Goal: Check status: Check status

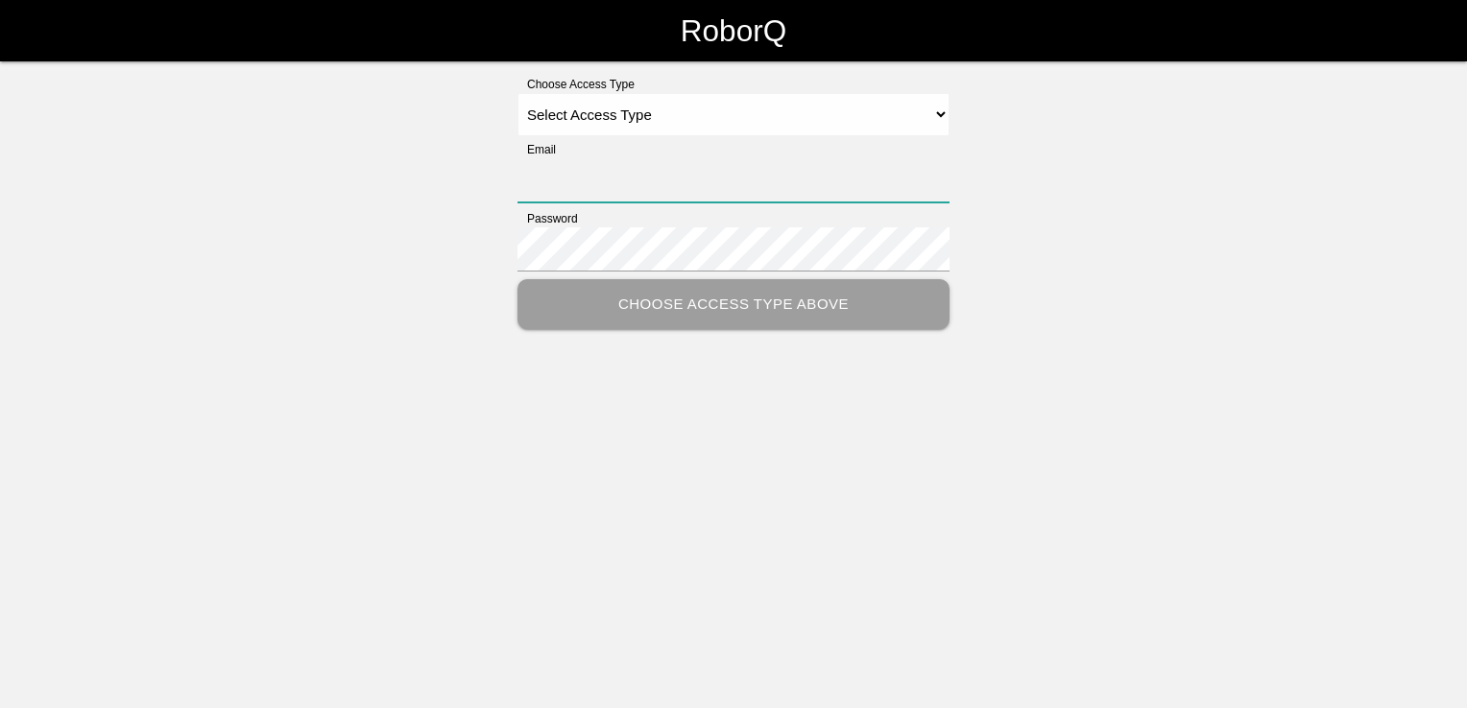
type input "[PERSON_NAME][EMAIL_ADDRESS][PERSON_NAME][DOMAIN_NAME]"
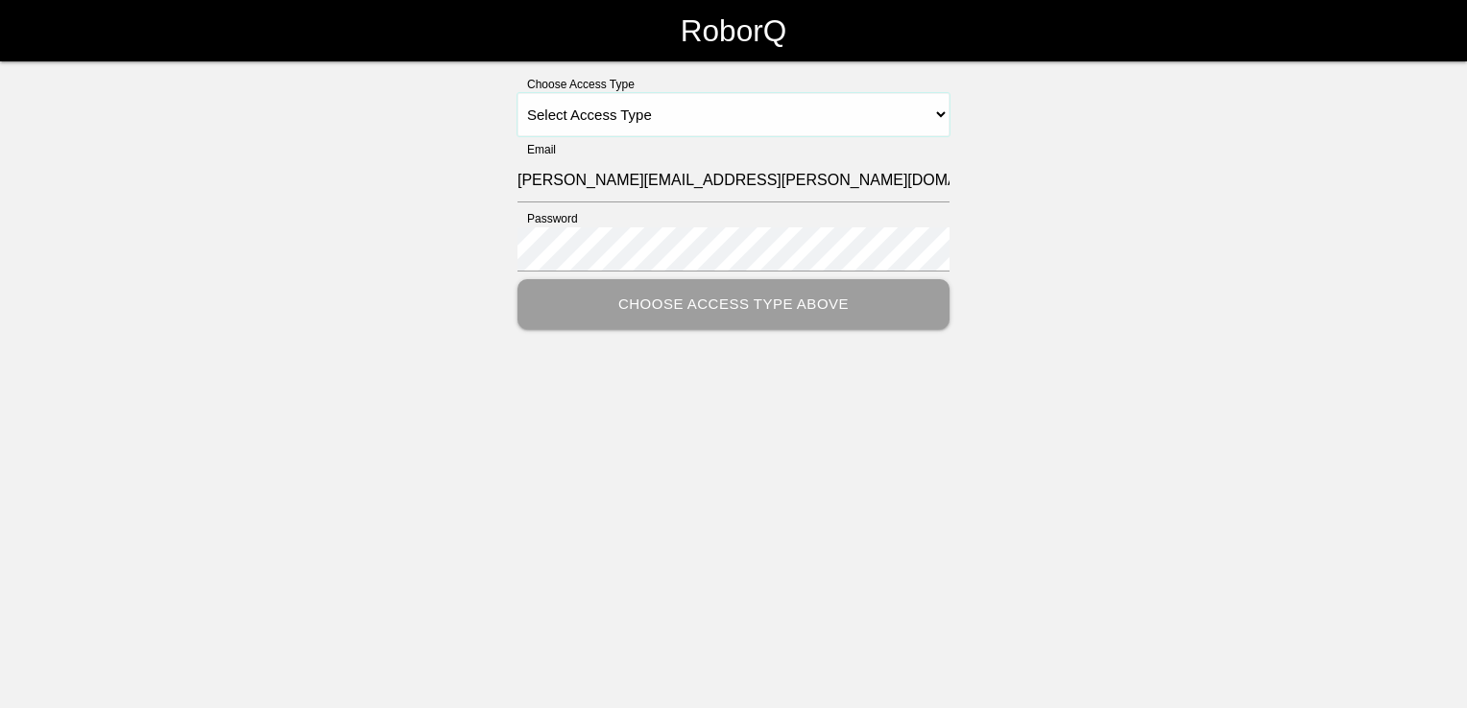
click at [941, 113] on select "Select Access Type Admin Customer Supervisor Worker" at bounding box center [733, 114] width 432 height 43
select select "Customer"
click at [517, 93] on select "Select Access Type Admin Customer Supervisor Worker" at bounding box center [733, 114] width 432 height 43
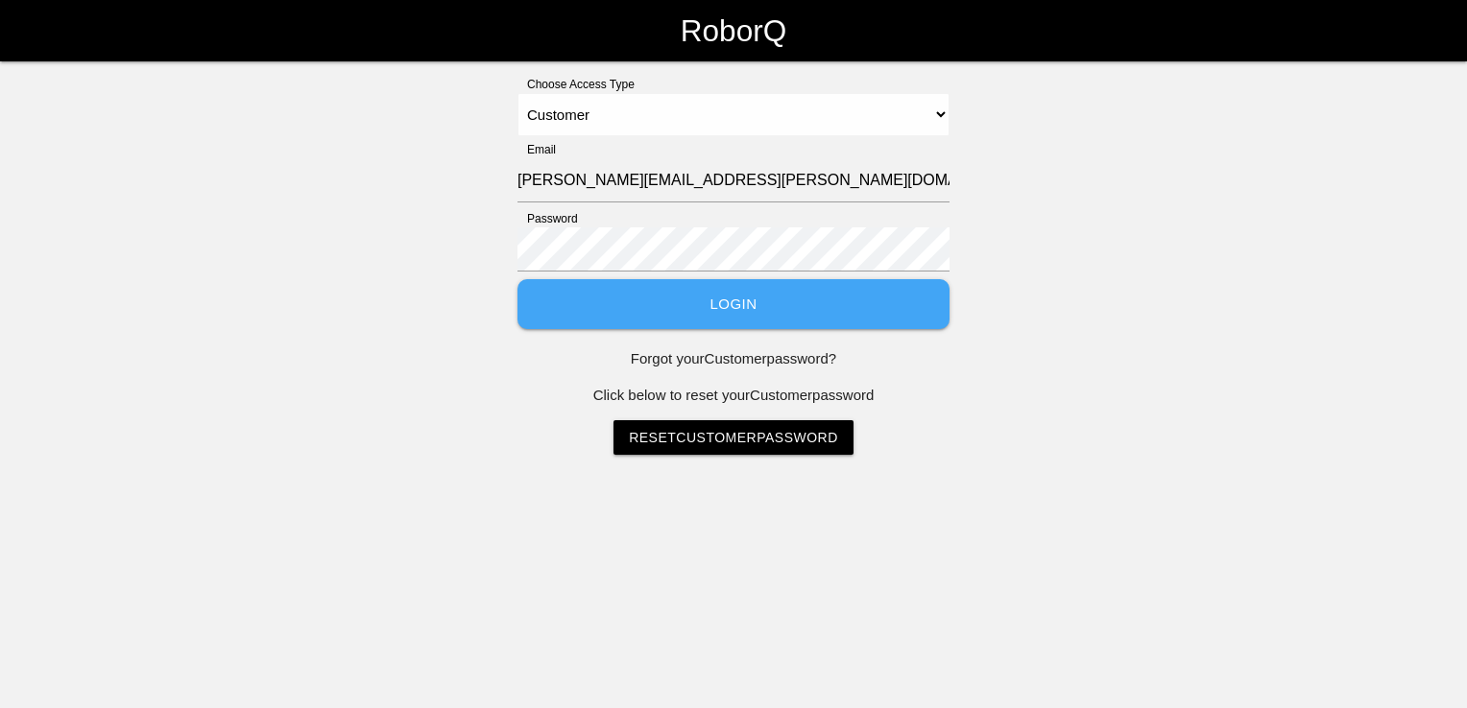
click at [748, 301] on button "Login" at bounding box center [733, 304] width 432 height 51
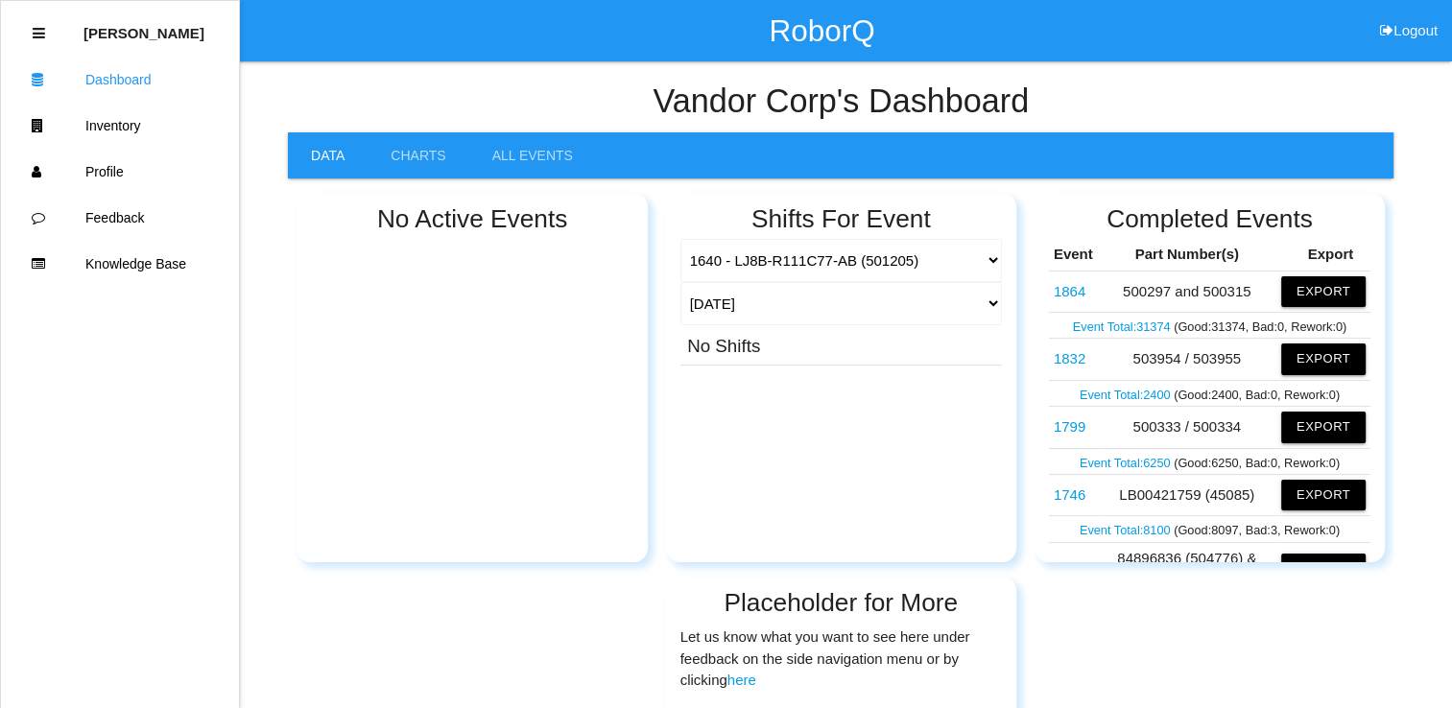
click at [1133, 329] on link "Event Total: 31374" at bounding box center [1123, 327] width 101 height 14
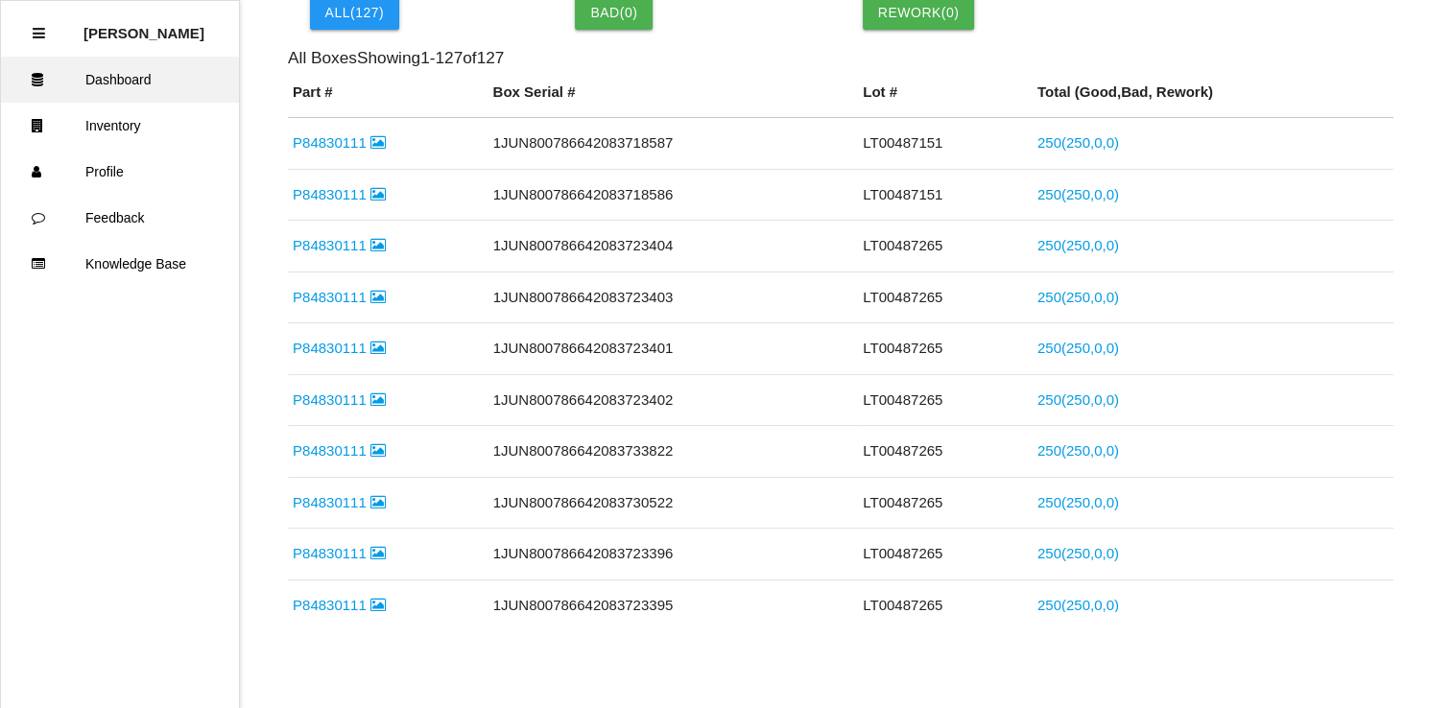
click at [107, 79] on link "Dashboard" at bounding box center [120, 80] width 238 height 46
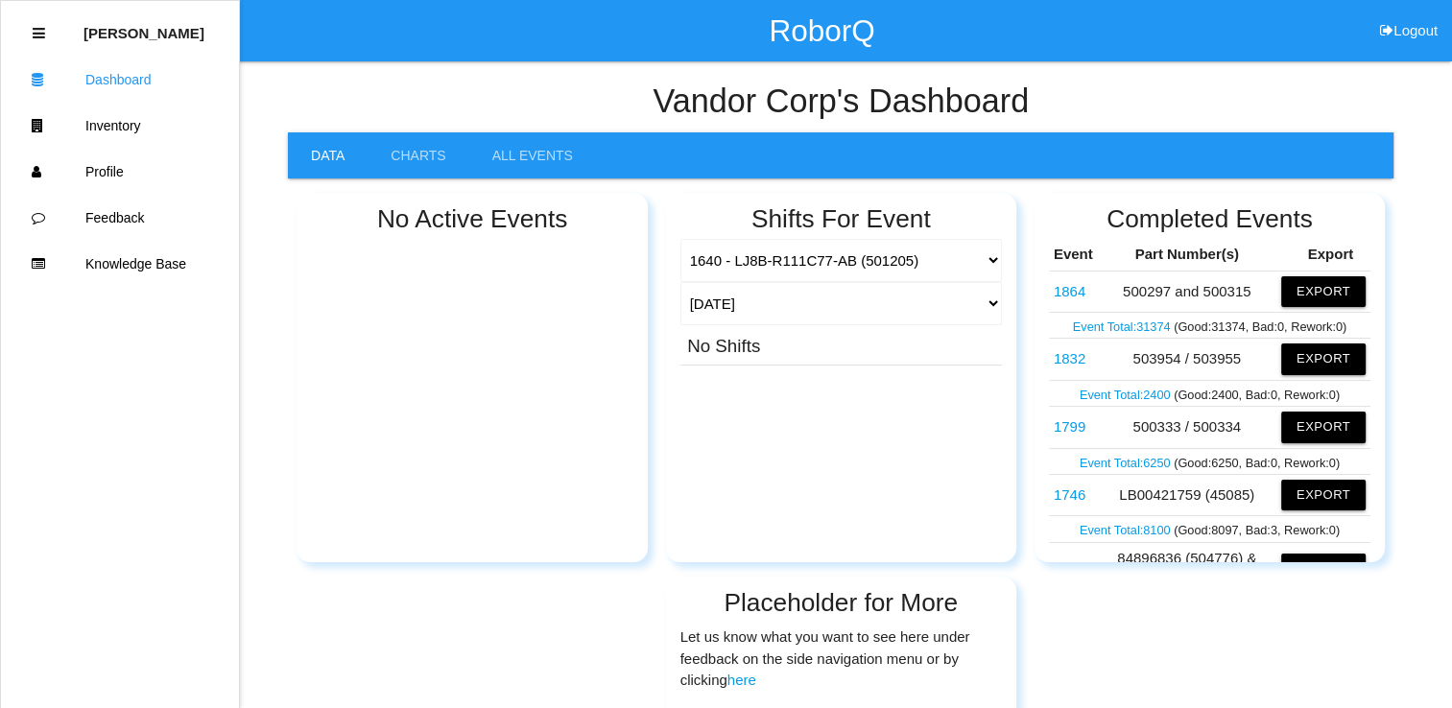
click at [1068, 294] on link "1864" at bounding box center [1070, 291] width 32 height 16
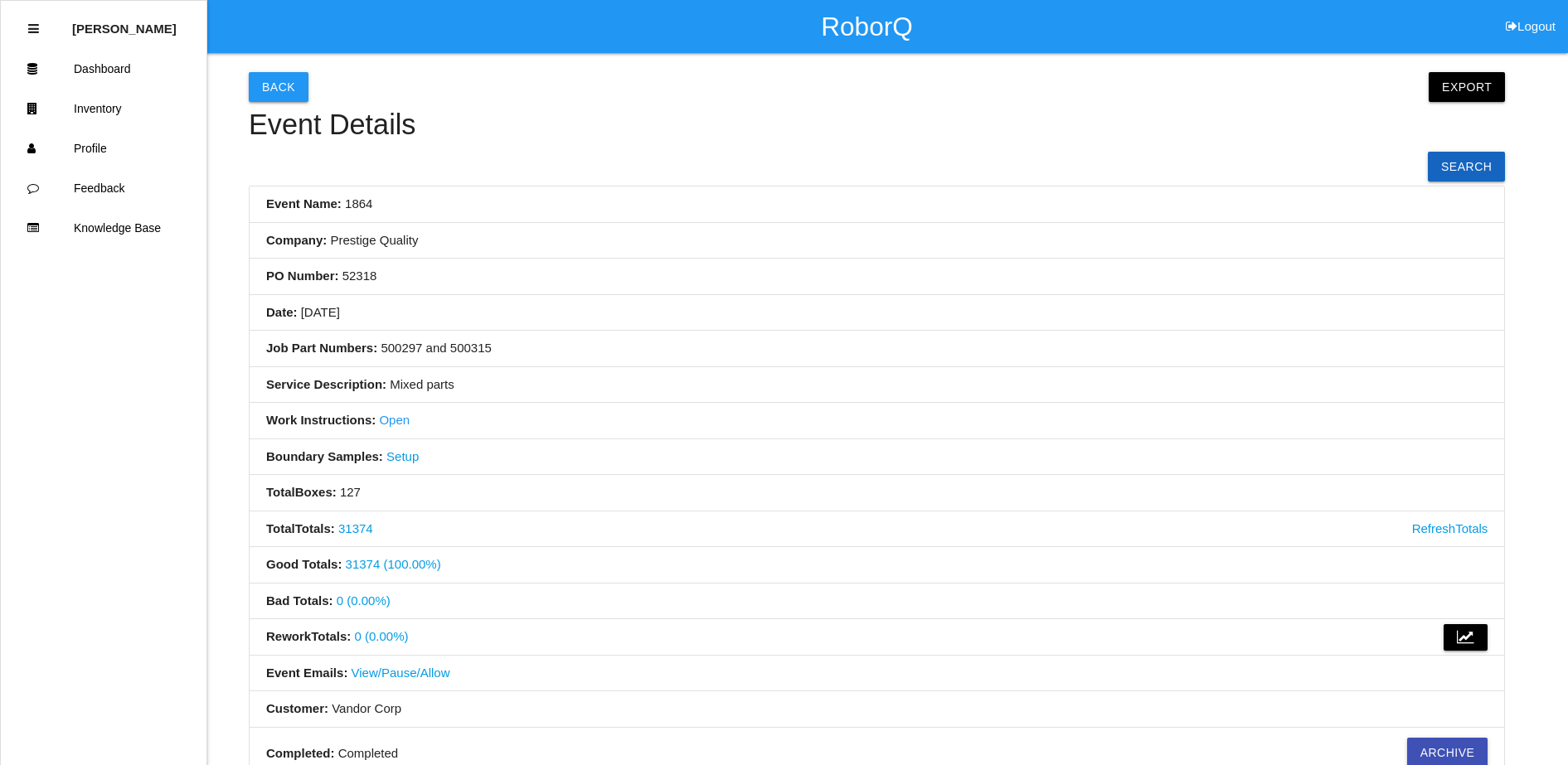
click at [1266, 12] on button "Logout" at bounding box center [1531, 6] width 74 height 12
select select "Customer"
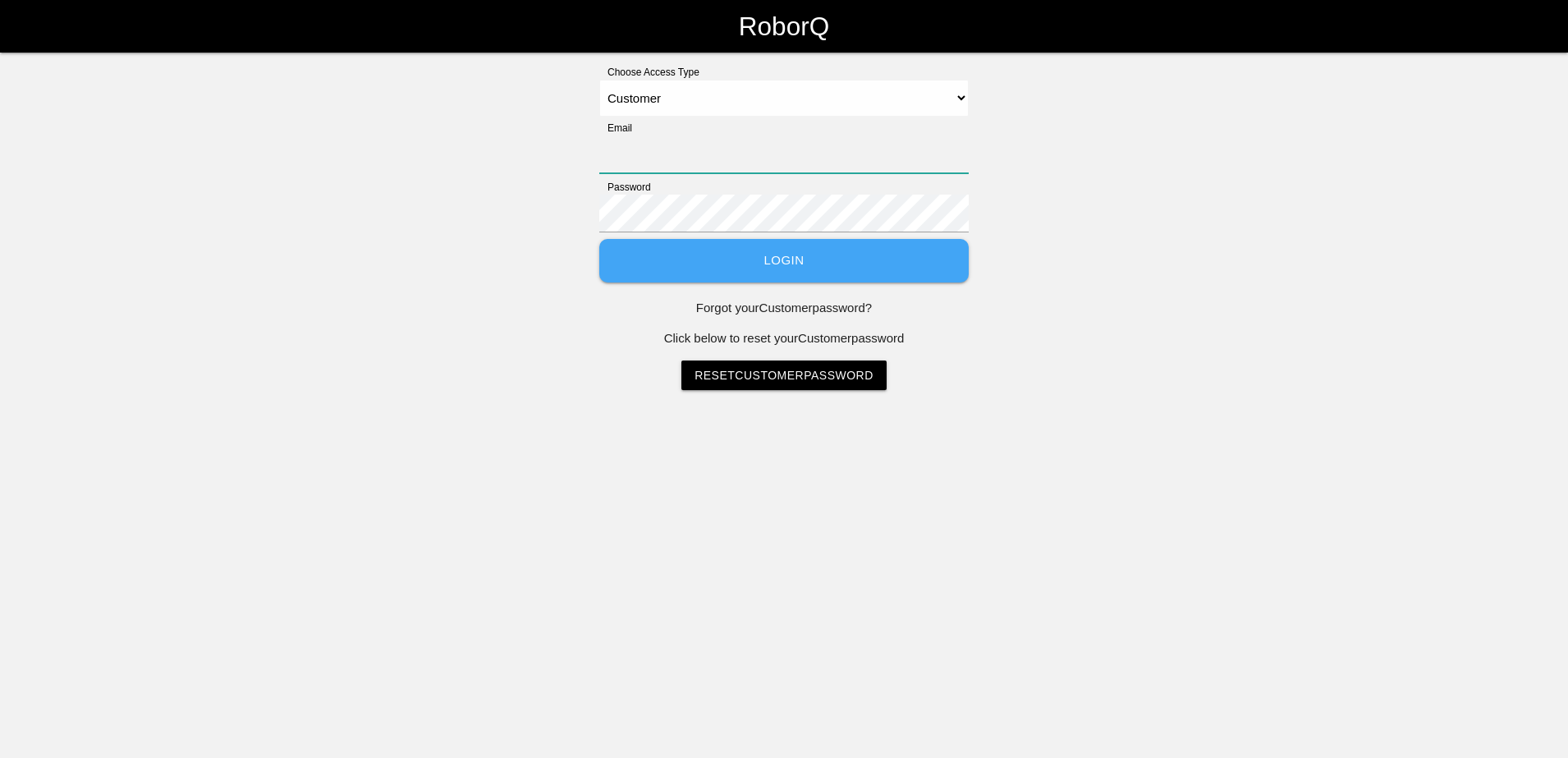
type input "[PERSON_NAME][EMAIL_ADDRESS][PERSON_NAME][DOMAIN_NAME]"
